Goal: Information Seeking & Learning: Check status

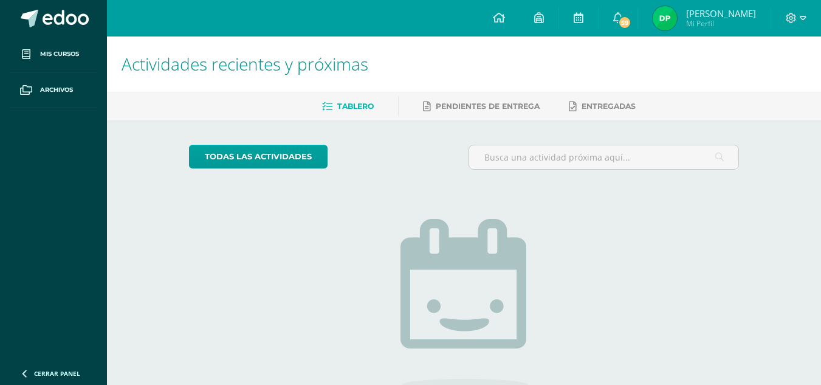
click at [669, 18] on img at bounding box center [665, 18] width 24 height 24
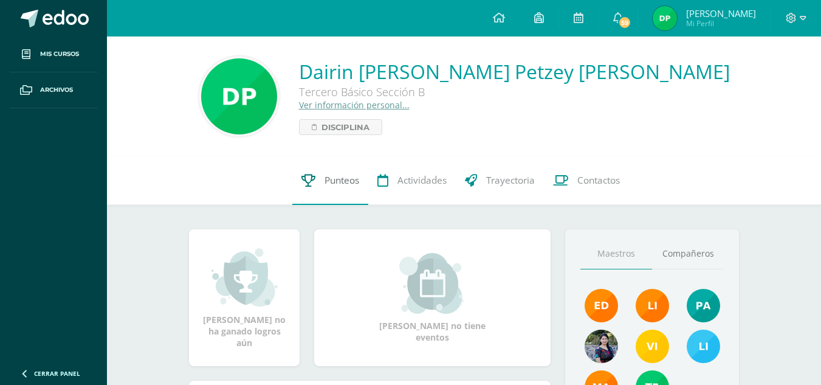
click at [333, 183] on span "Punteos" at bounding box center [342, 180] width 35 height 13
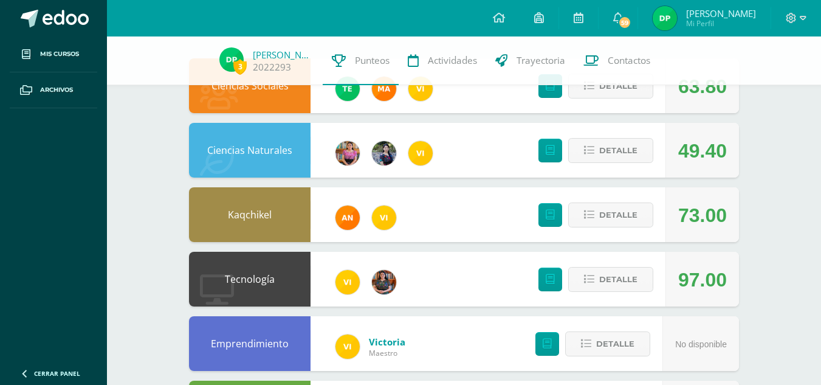
scroll to position [188, 0]
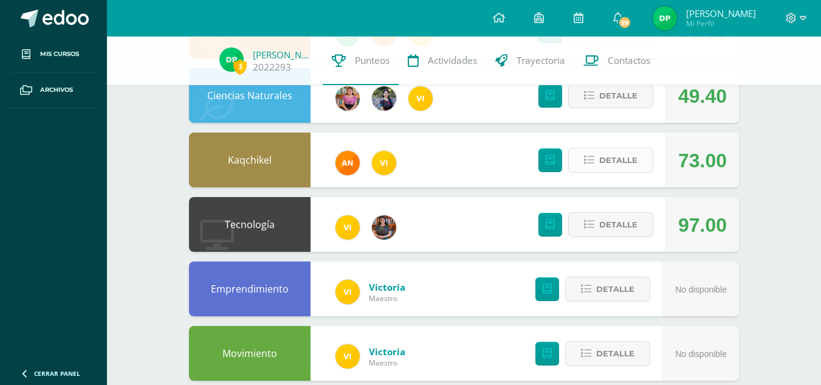
click at [619, 159] on span "Detalle" at bounding box center [618, 160] width 38 height 22
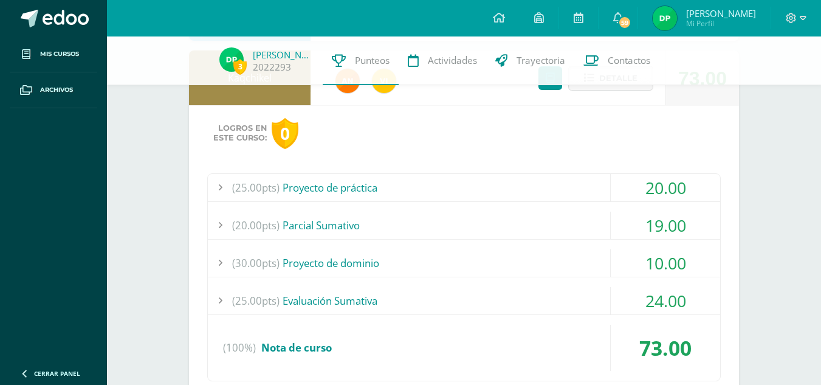
scroll to position [275, 0]
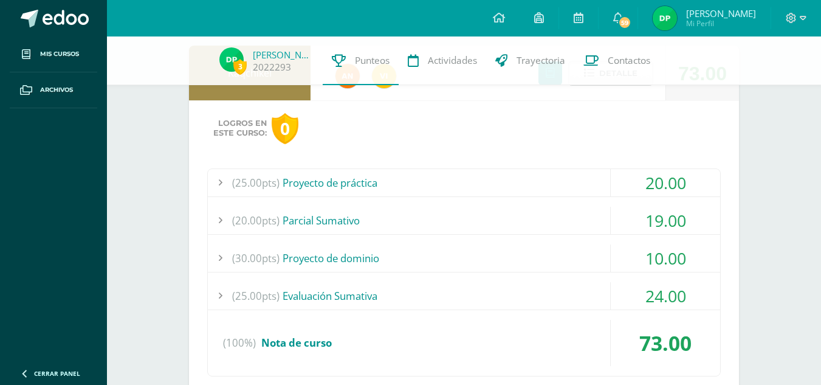
click at [535, 231] on div "(20.00pts) [GEOGRAPHIC_DATA]" at bounding box center [464, 220] width 512 height 27
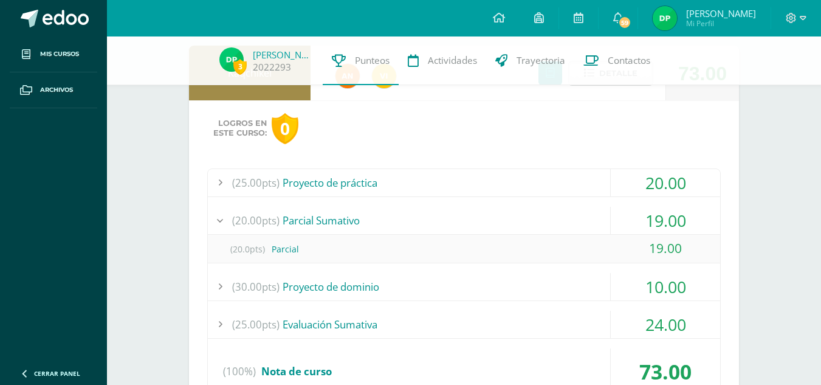
click at [535, 231] on div "(20.00pts) [GEOGRAPHIC_DATA]" at bounding box center [464, 220] width 512 height 27
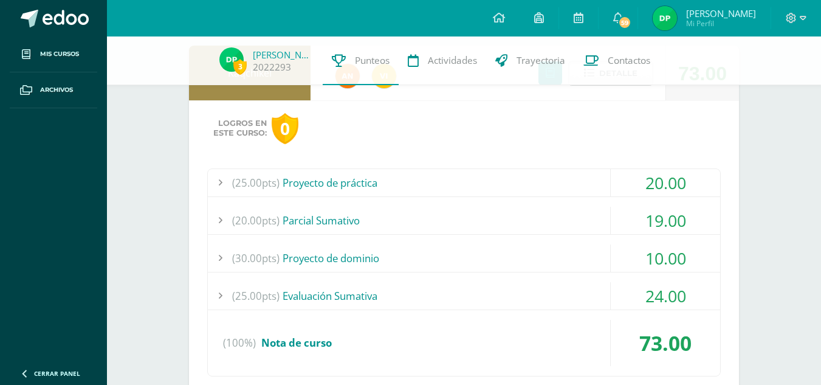
click at [552, 261] on div "(30.00pts) Proyecto de dominio" at bounding box center [464, 257] width 512 height 27
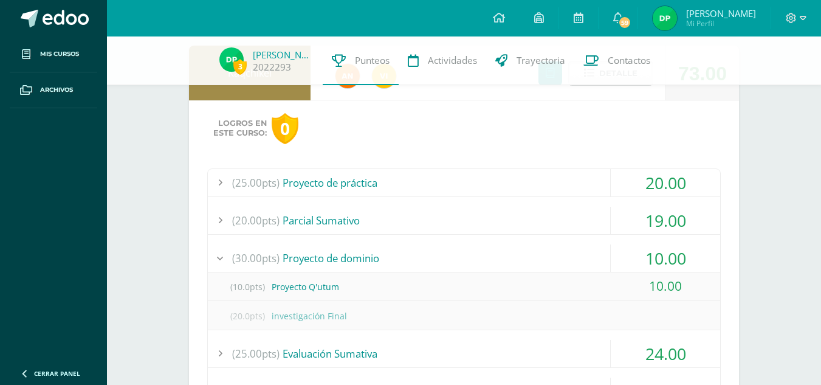
click at [552, 261] on div "(30.00pts) Proyecto de dominio" at bounding box center [464, 257] width 512 height 27
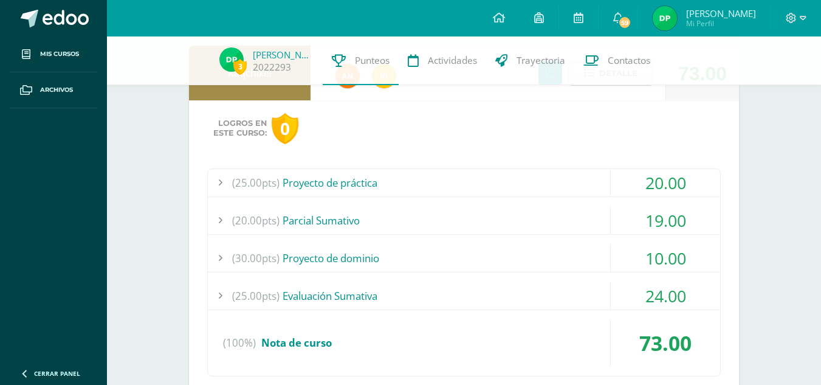
click at [559, 296] on div "(25.00pts) Evaluación Sumativa" at bounding box center [464, 295] width 512 height 27
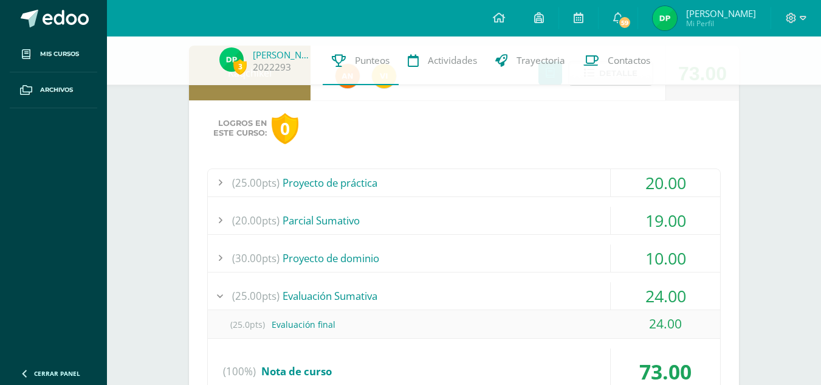
click at [559, 296] on div "(25.00pts) Evaluación Sumativa" at bounding box center [464, 295] width 512 height 27
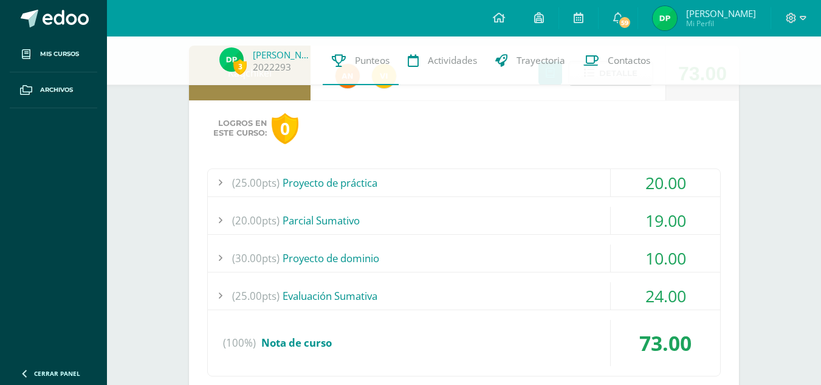
click at [554, 184] on div "(25.00pts) Proyecto de práctica" at bounding box center [464, 182] width 512 height 27
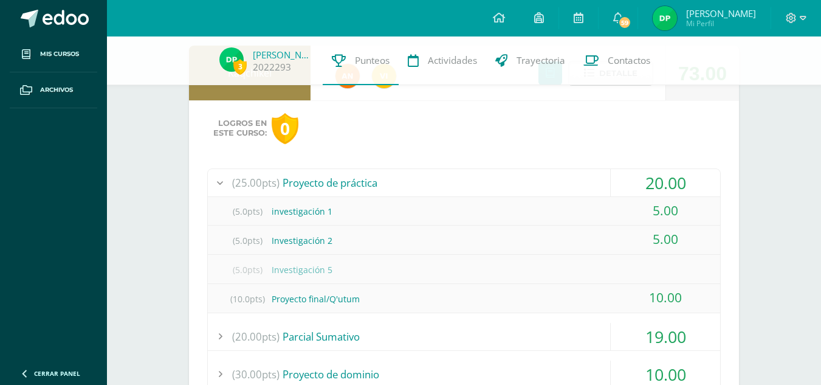
click at [554, 184] on div "(25.00pts) Proyecto de práctica" at bounding box center [464, 182] width 512 height 27
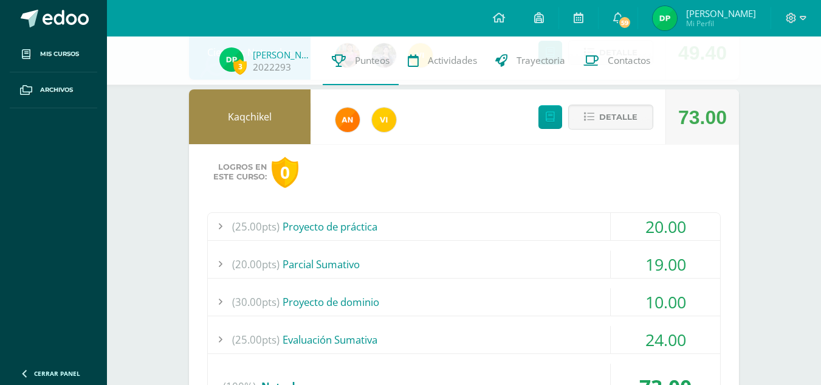
scroll to position [207, 0]
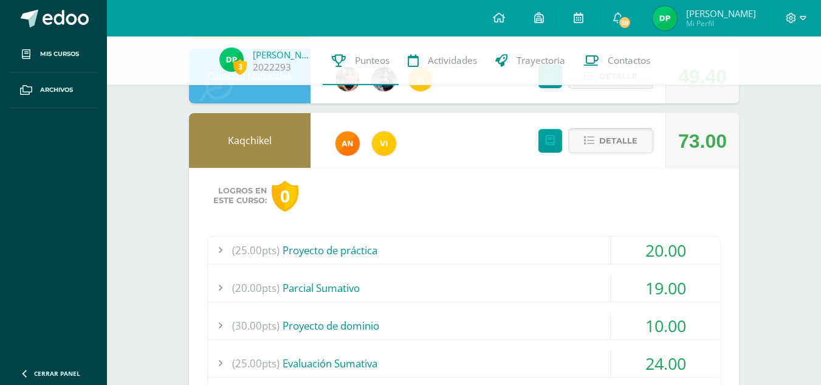
click at [593, 149] on button "Detalle" at bounding box center [610, 140] width 85 height 25
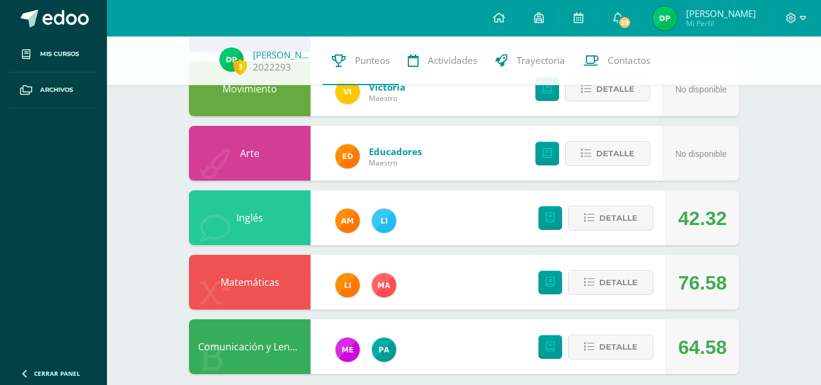
scroll to position [466, 0]
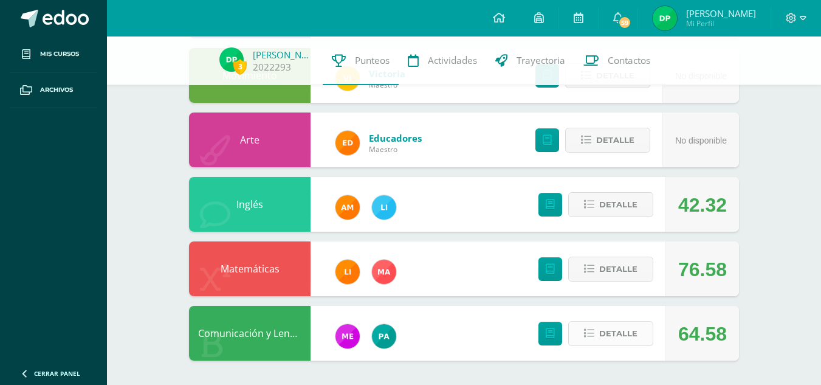
click at [624, 332] on span "Detalle" at bounding box center [618, 333] width 38 height 22
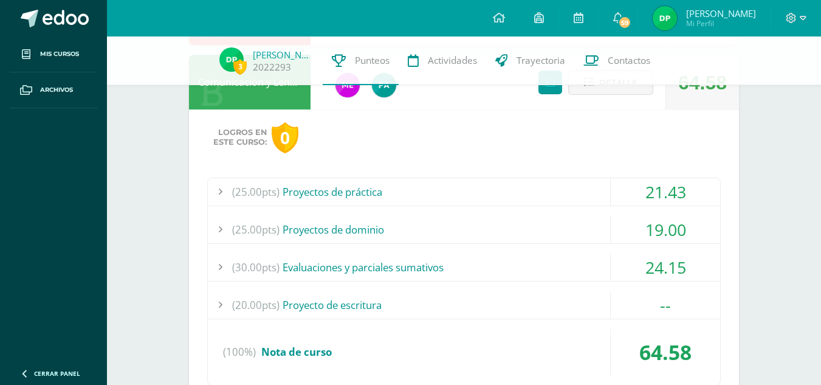
scroll to position [720, 0]
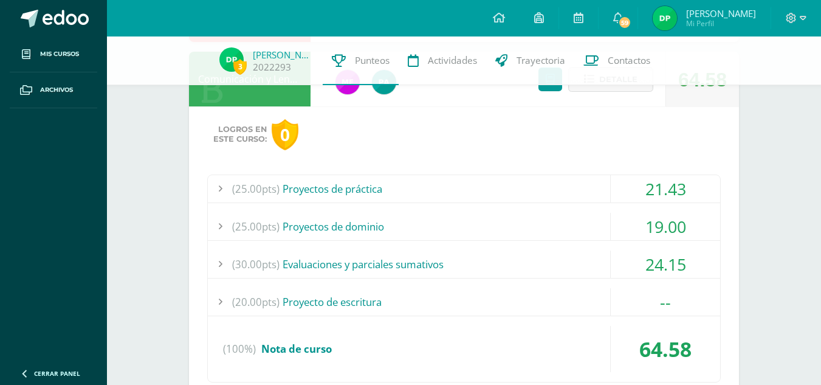
click at [557, 219] on div "(25.00pts) Proyectos de dominio" at bounding box center [464, 226] width 512 height 27
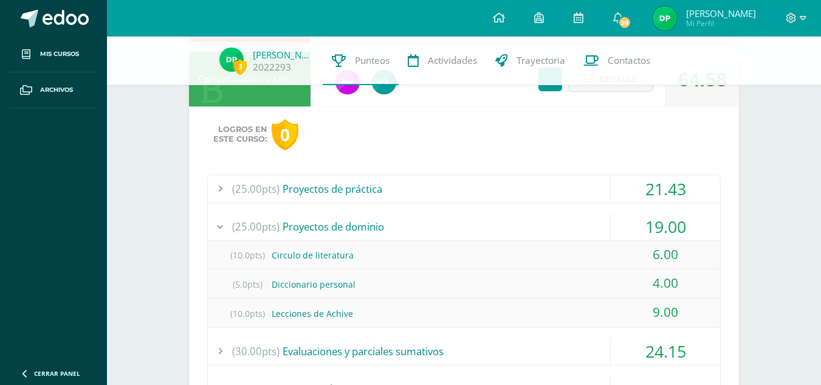
click at [557, 219] on div "(25.00pts) Proyectos de dominio" at bounding box center [464, 226] width 512 height 27
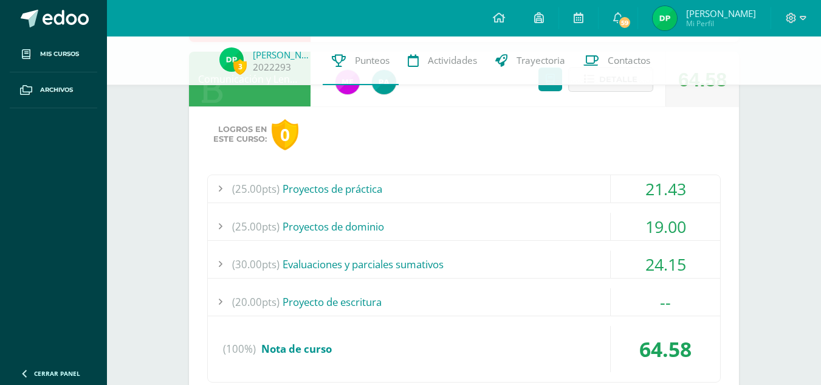
click at [558, 186] on div "(25.00pts) Proyectos de práctica" at bounding box center [464, 188] width 512 height 27
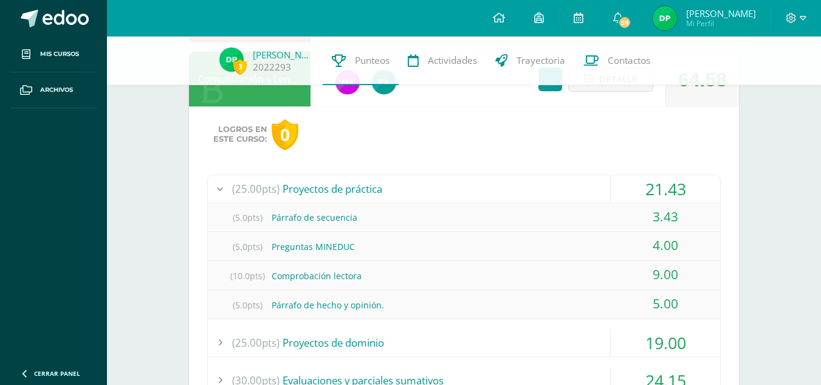
click at [558, 186] on div "(25.00pts) Proyectos de práctica" at bounding box center [464, 188] width 512 height 27
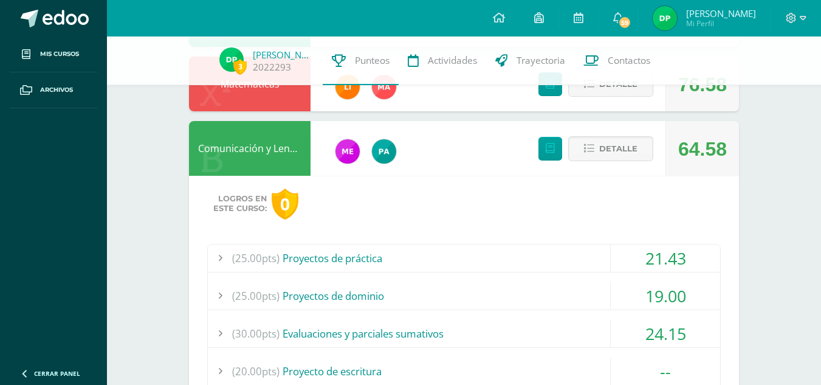
scroll to position [650, 0]
click at [622, 149] on span "Detalle" at bounding box center [618, 149] width 38 height 22
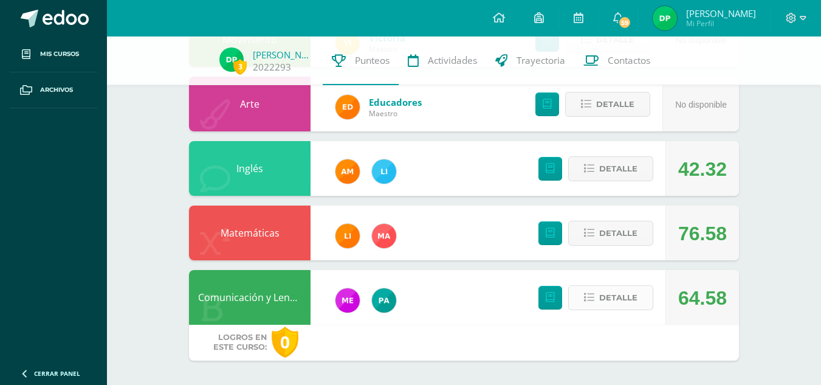
scroll to position [466, 0]
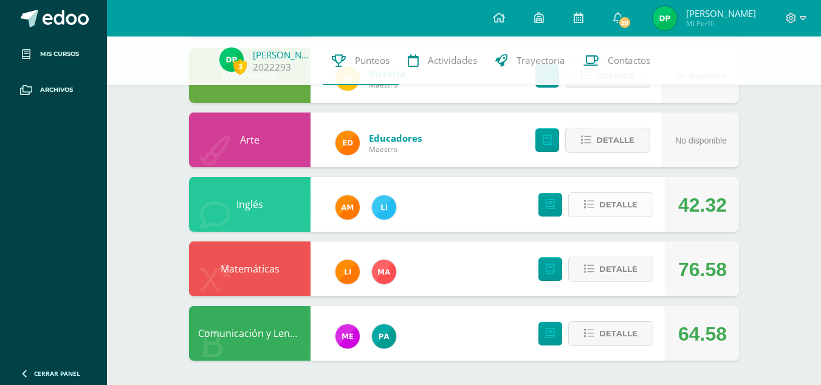
click at [617, 210] on span "Detalle" at bounding box center [618, 204] width 38 height 22
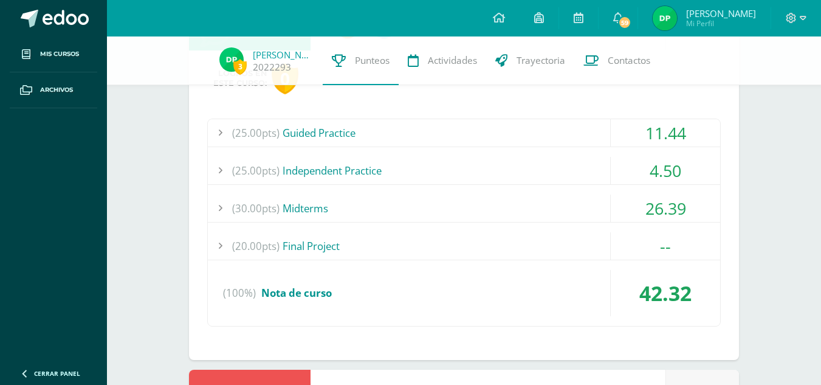
scroll to position [650, 0]
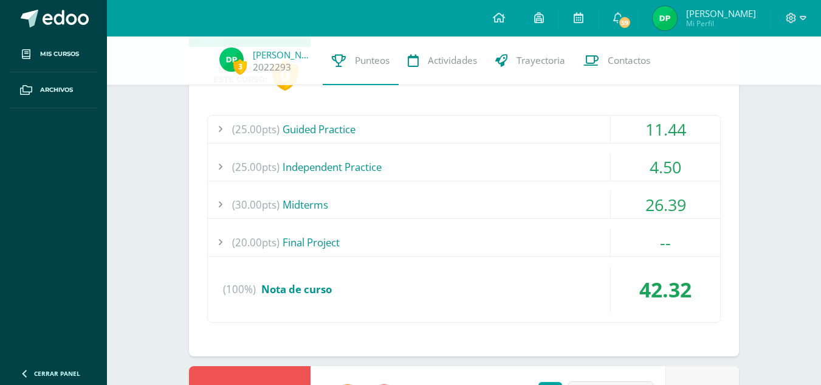
click at [539, 233] on div "(20.00pts) Final Project" at bounding box center [464, 241] width 512 height 27
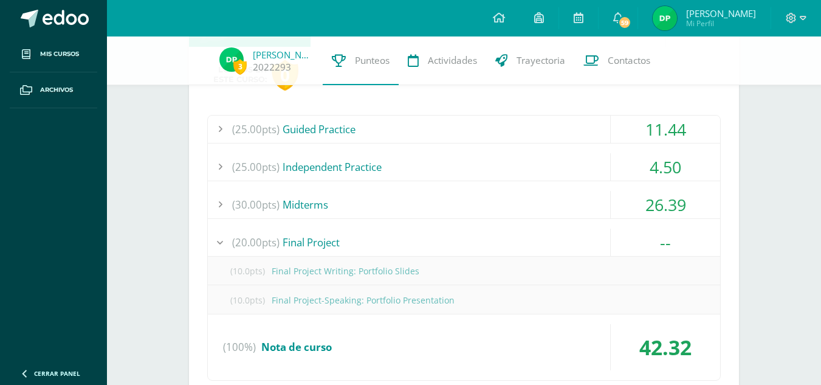
click at [539, 233] on div "(20.00pts) Final Project" at bounding box center [464, 241] width 512 height 27
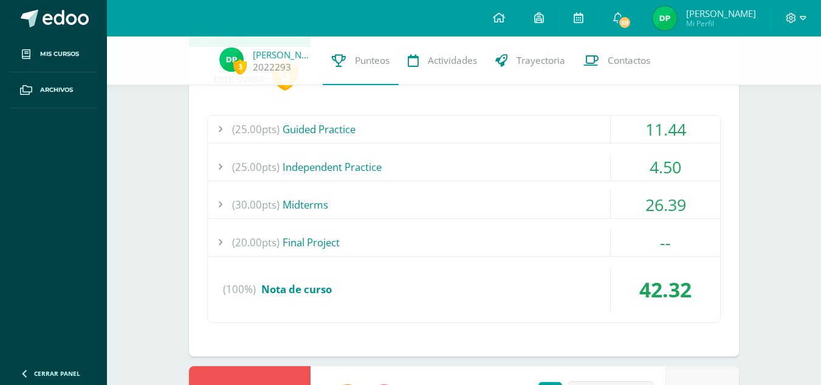
click at [554, 197] on div "(30.00pts) Midterms" at bounding box center [464, 204] width 512 height 27
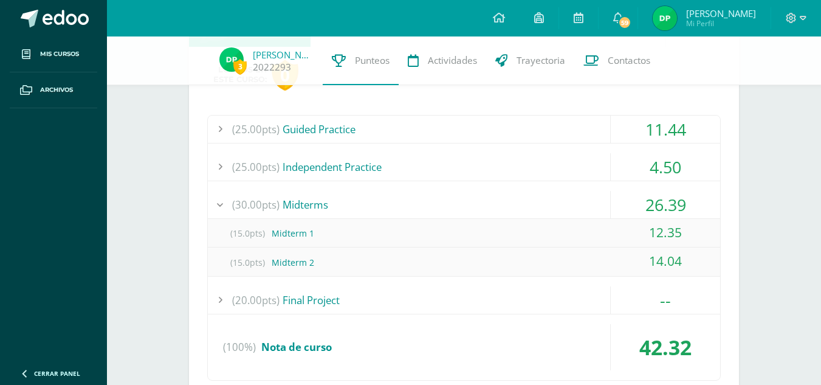
click at [554, 197] on div "(30.00pts) Midterms" at bounding box center [464, 204] width 512 height 27
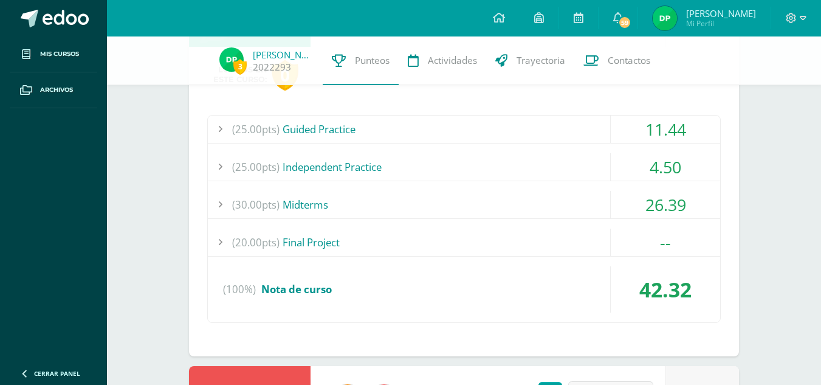
click at [572, 137] on div "(25.00pts) Guided Practice" at bounding box center [464, 128] width 512 height 27
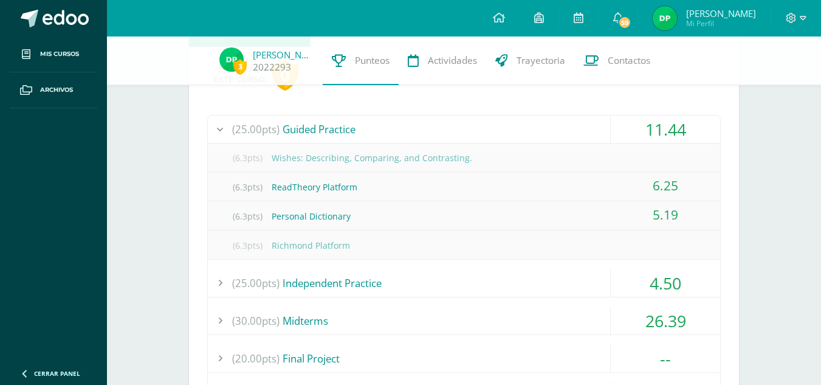
click at [568, 132] on div "(25.00pts) Guided Practice" at bounding box center [464, 128] width 512 height 27
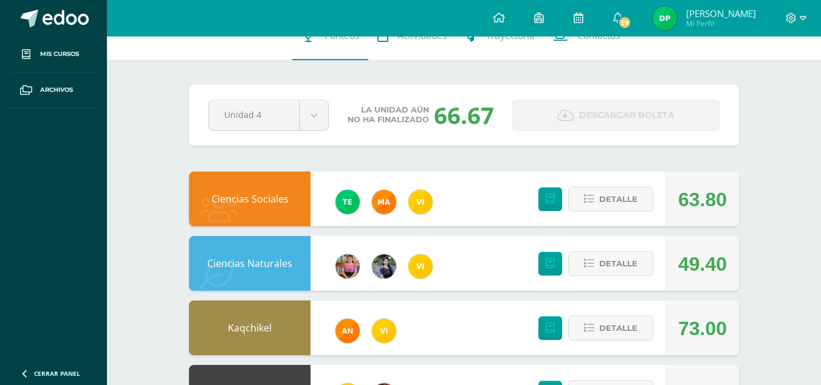
scroll to position [0, 0]
